Goal: Check status

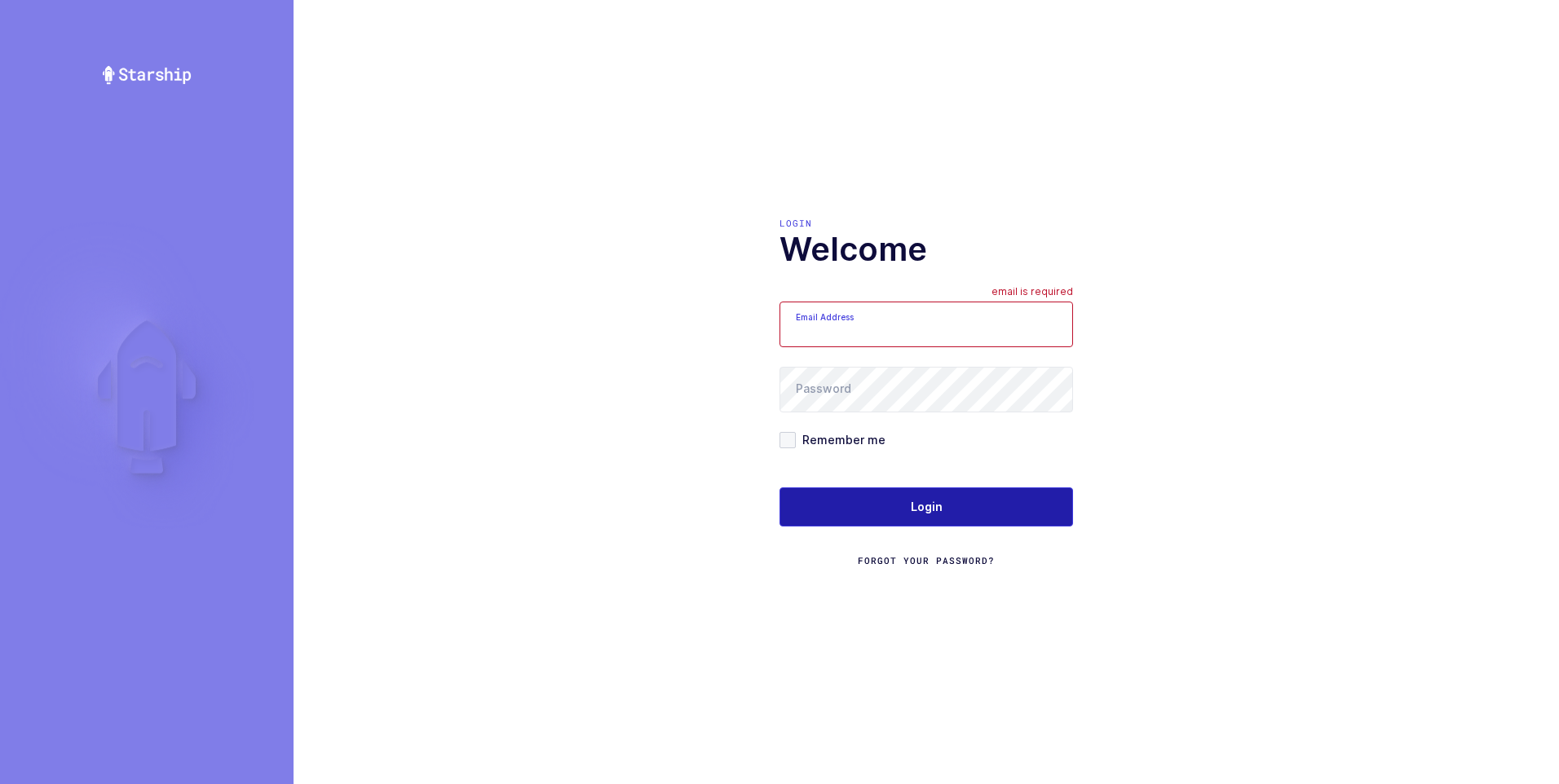
type input "[PERSON_NAME][EMAIL_ADDRESS][DOMAIN_NAME]"
click at [923, 503] on span "Login" at bounding box center [927, 507] width 32 height 16
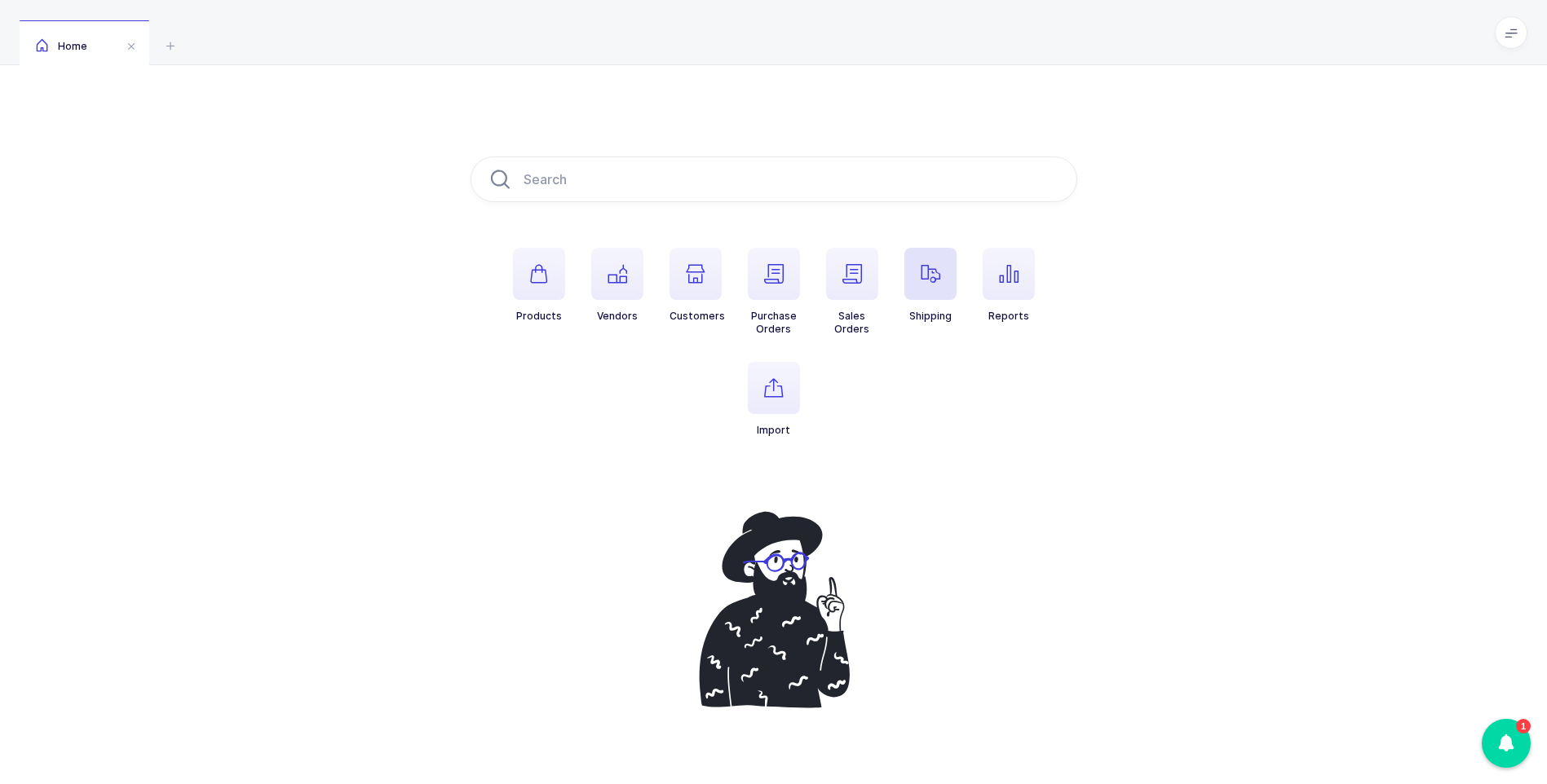
click at [932, 280] on icon "button" at bounding box center [931, 274] width 20 height 20
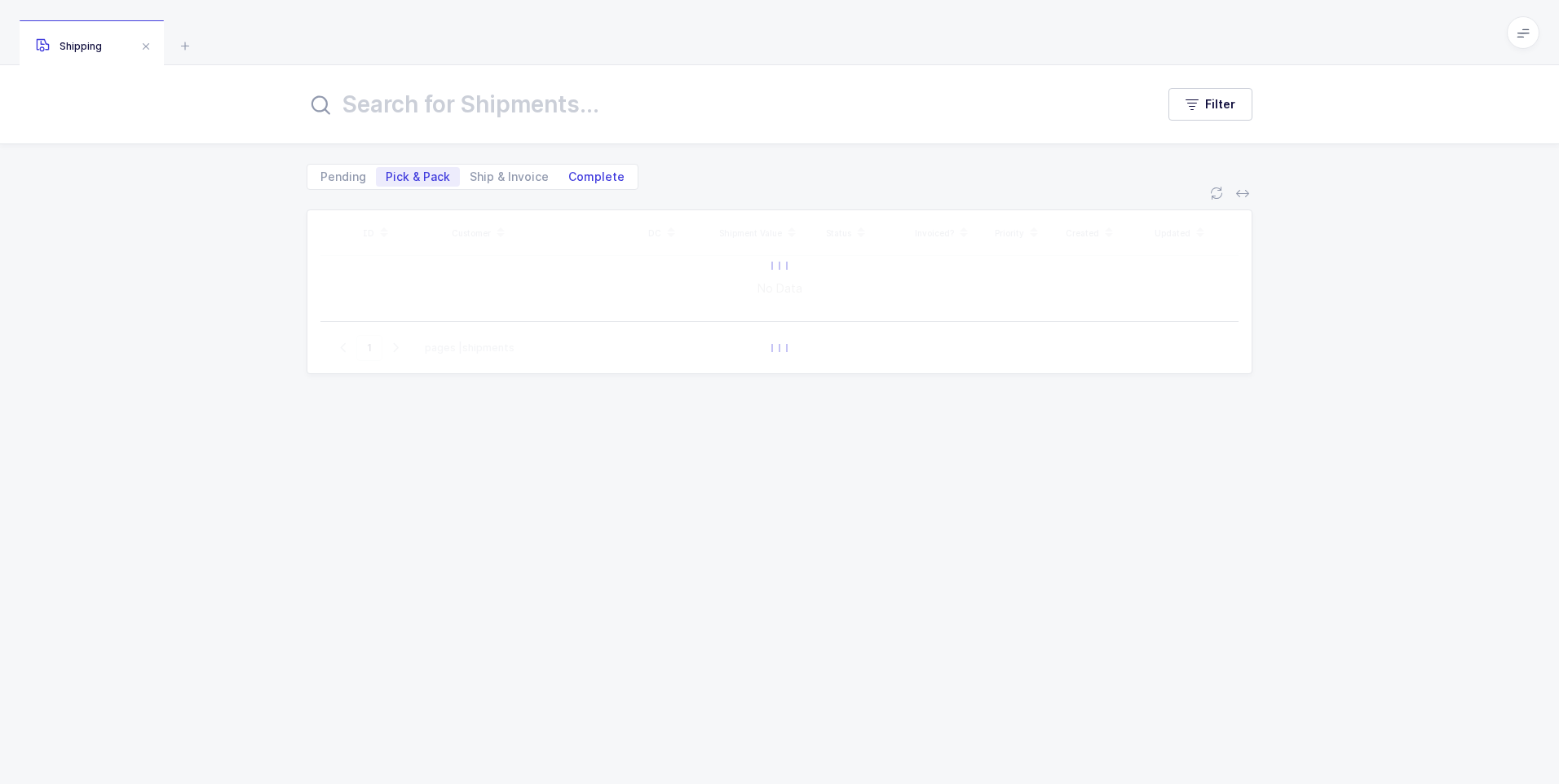
click at [605, 176] on span "Complete" at bounding box center [596, 176] width 56 height 11
click at [569, 176] on input "Complete" at bounding box center [563, 172] width 11 height 11
radio input "true"
radio input "false"
click at [567, 113] on input "text" at bounding box center [722, 104] width 829 height 39
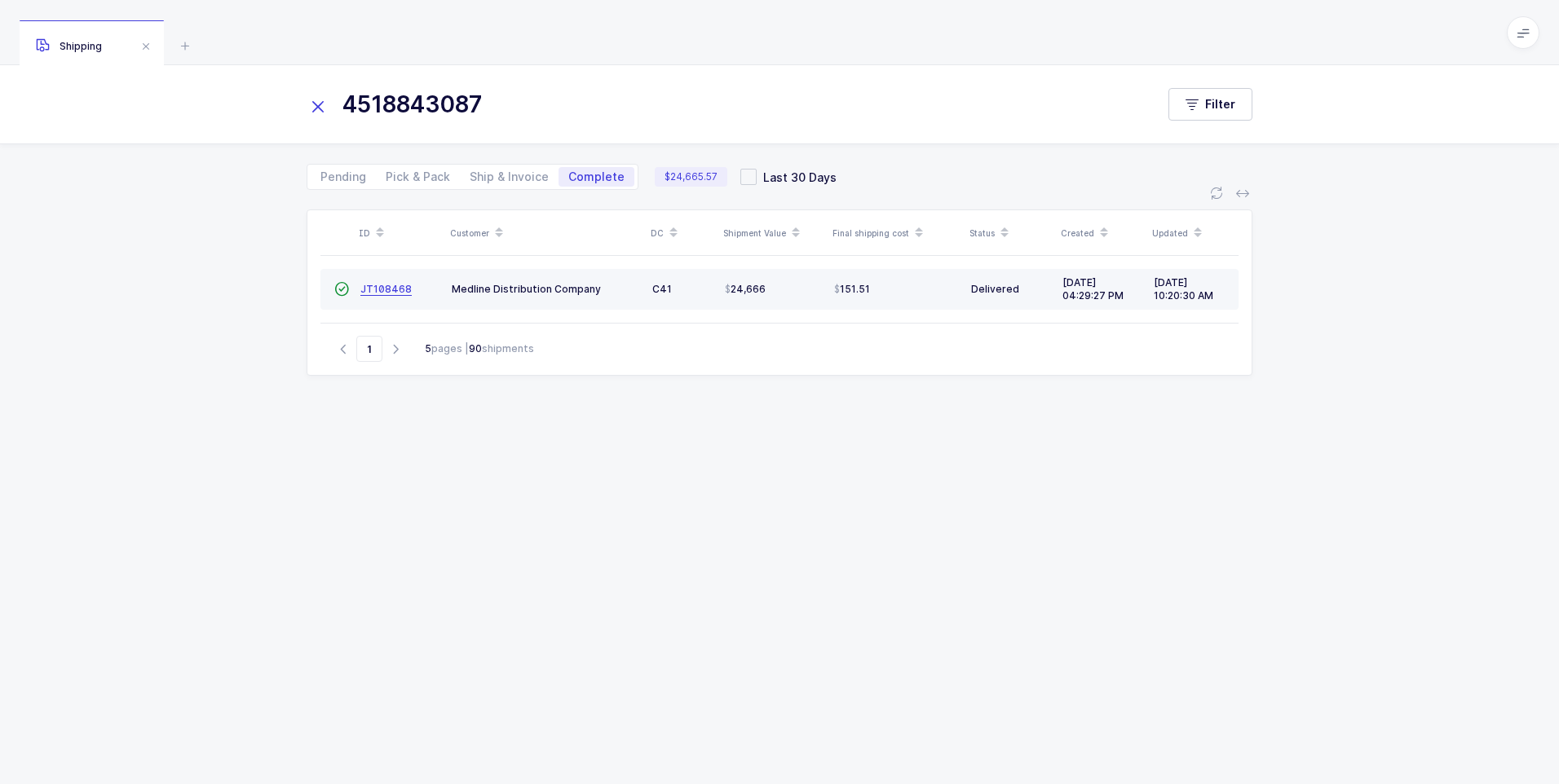
type input "4518843087"
click at [382, 292] on span "JT108468" at bounding box center [387, 289] width 52 height 12
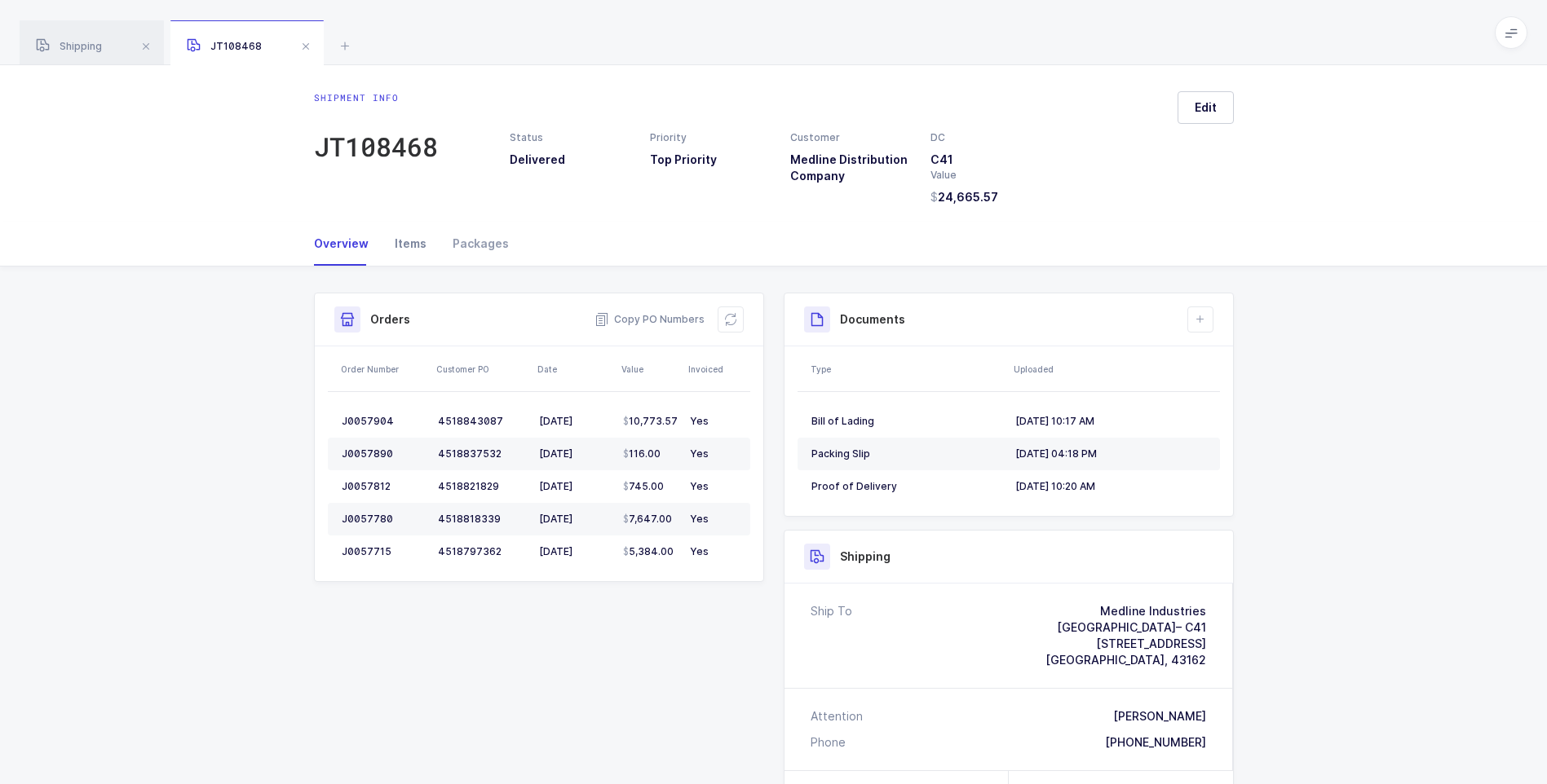
click at [402, 252] on div "Items" at bounding box center [411, 243] width 58 height 44
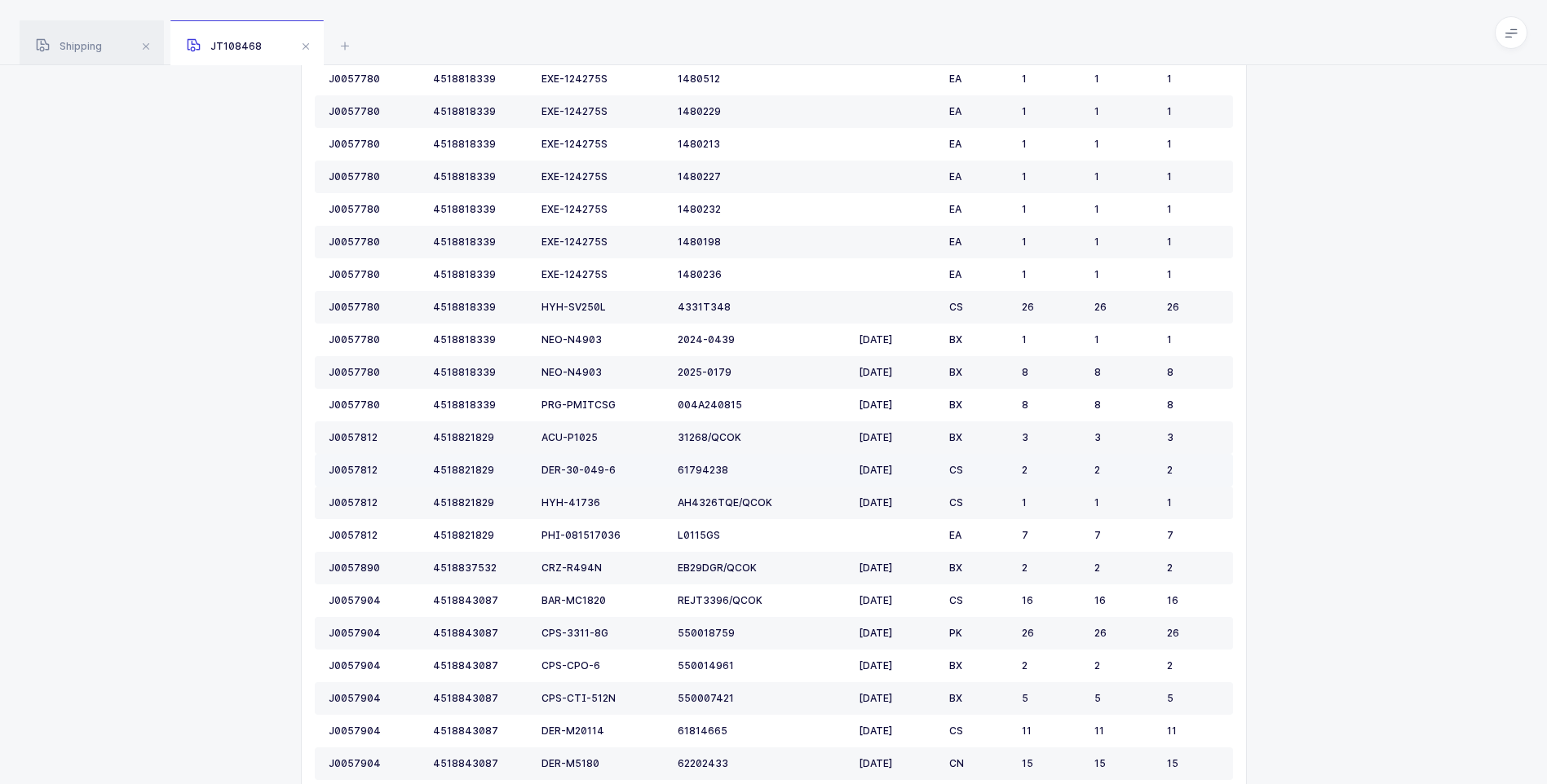
scroll to position [675, 0]
